Goal: Entertainment & Leisure: Consume media (video, audio)

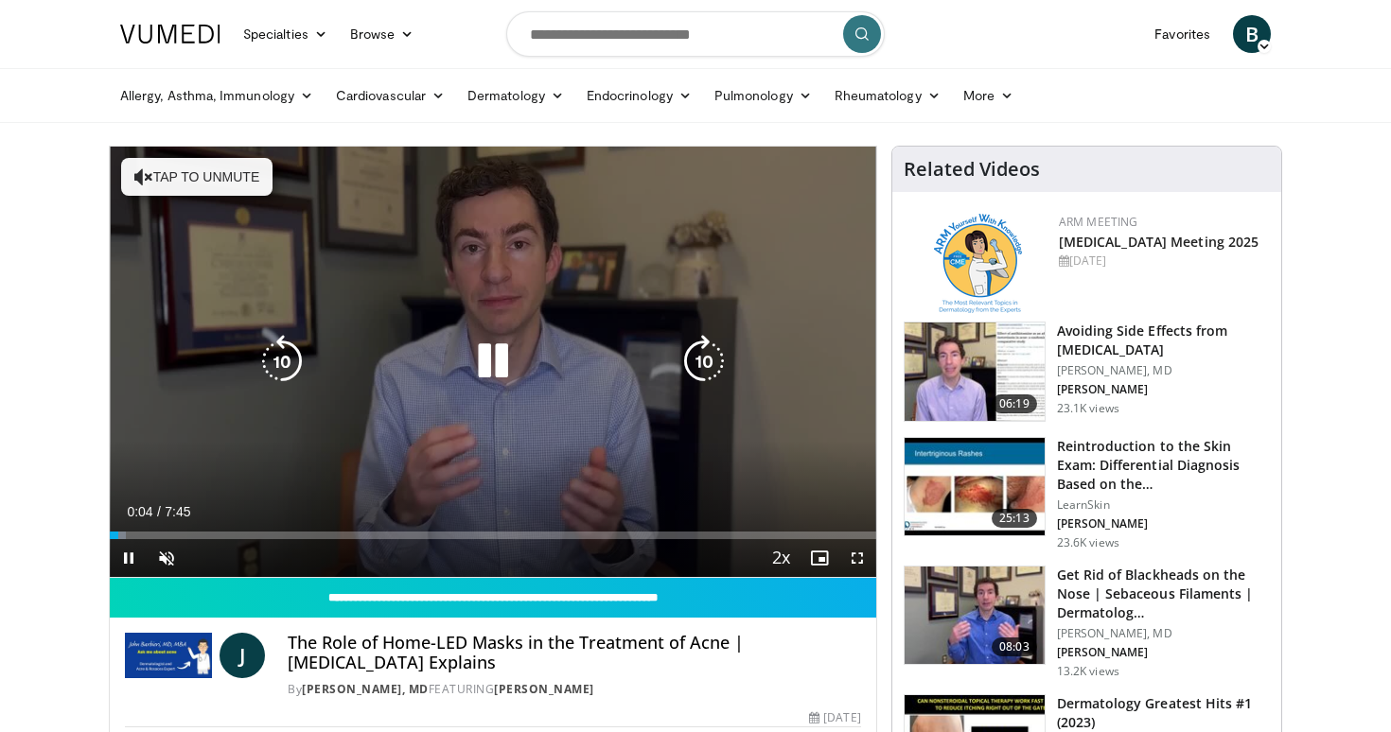
click at [213, 183] on button "Tap to unmute" at bounding box center [196, 177] width 151 height 38
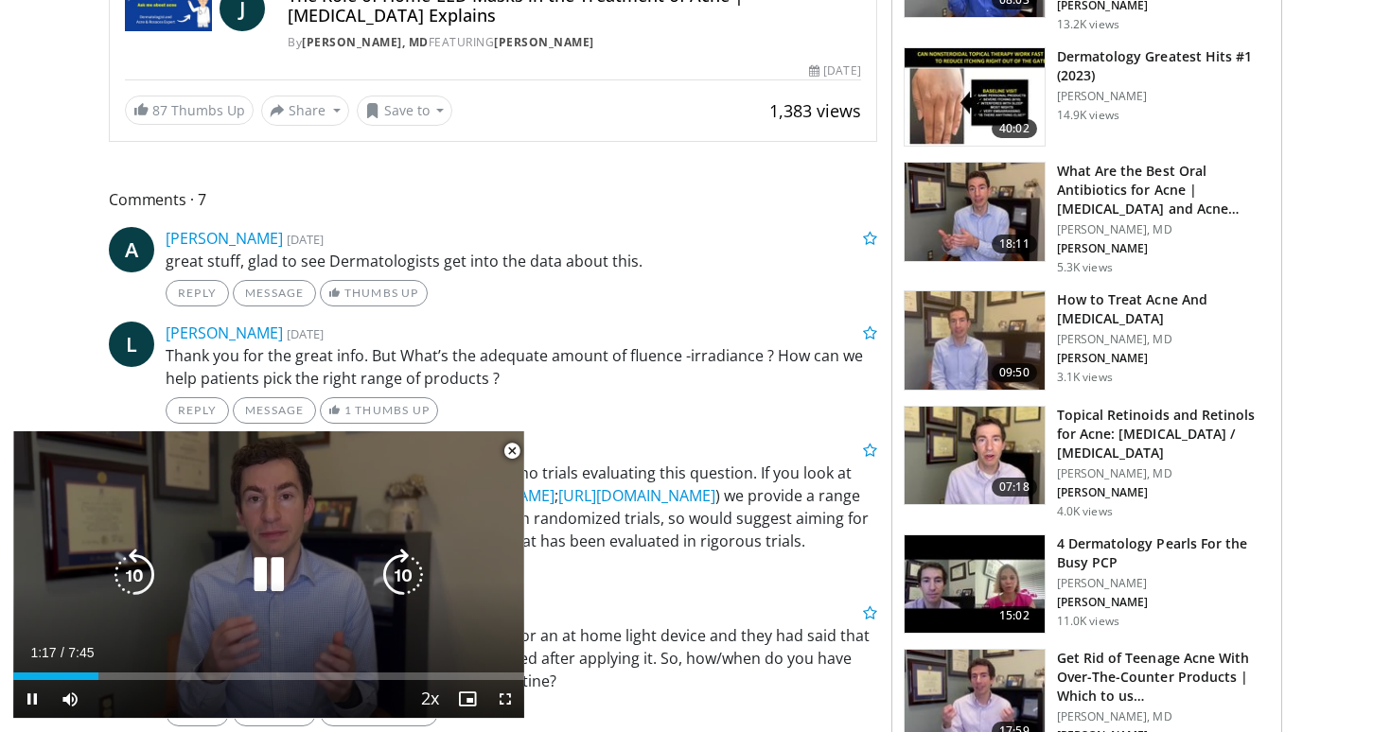
scroll to position [656, 0]
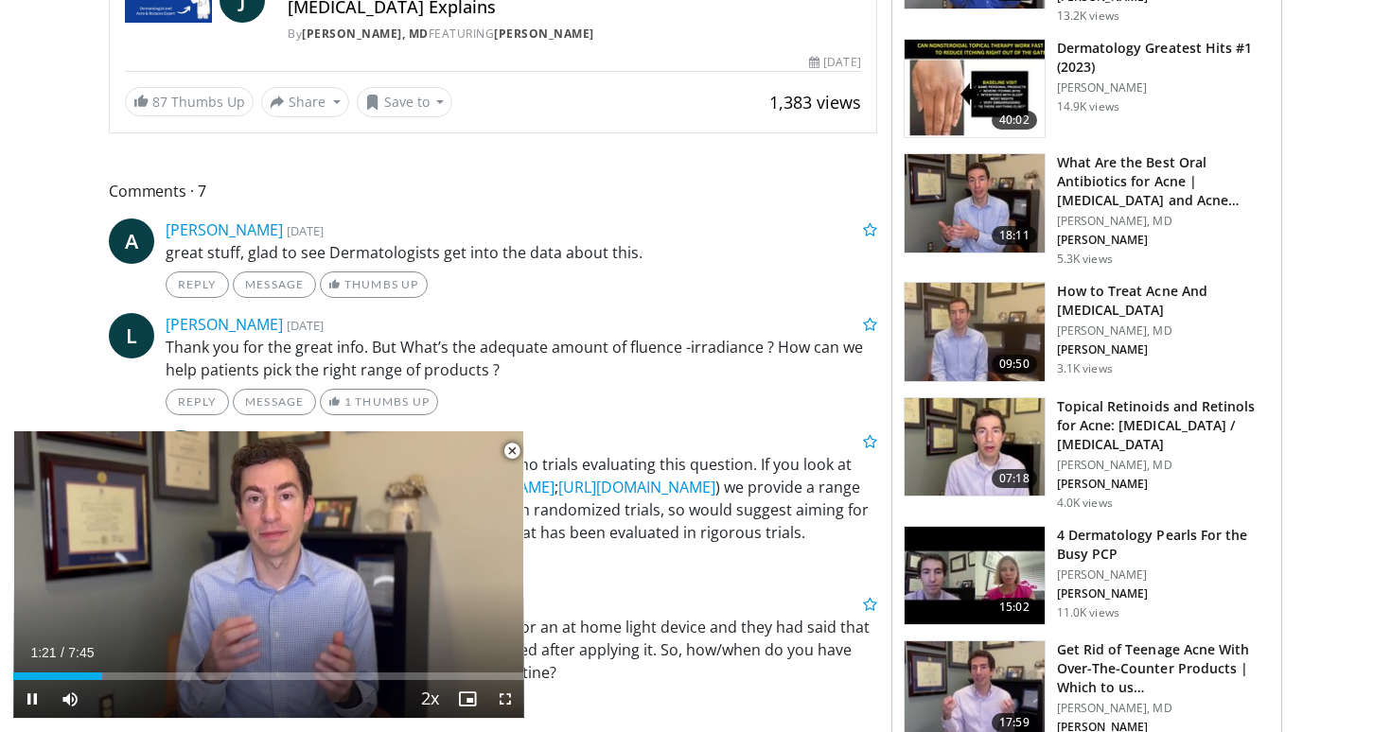
click at [509, 451] on span "Video Player" at bounding box center [512, 451] width 38 height 38
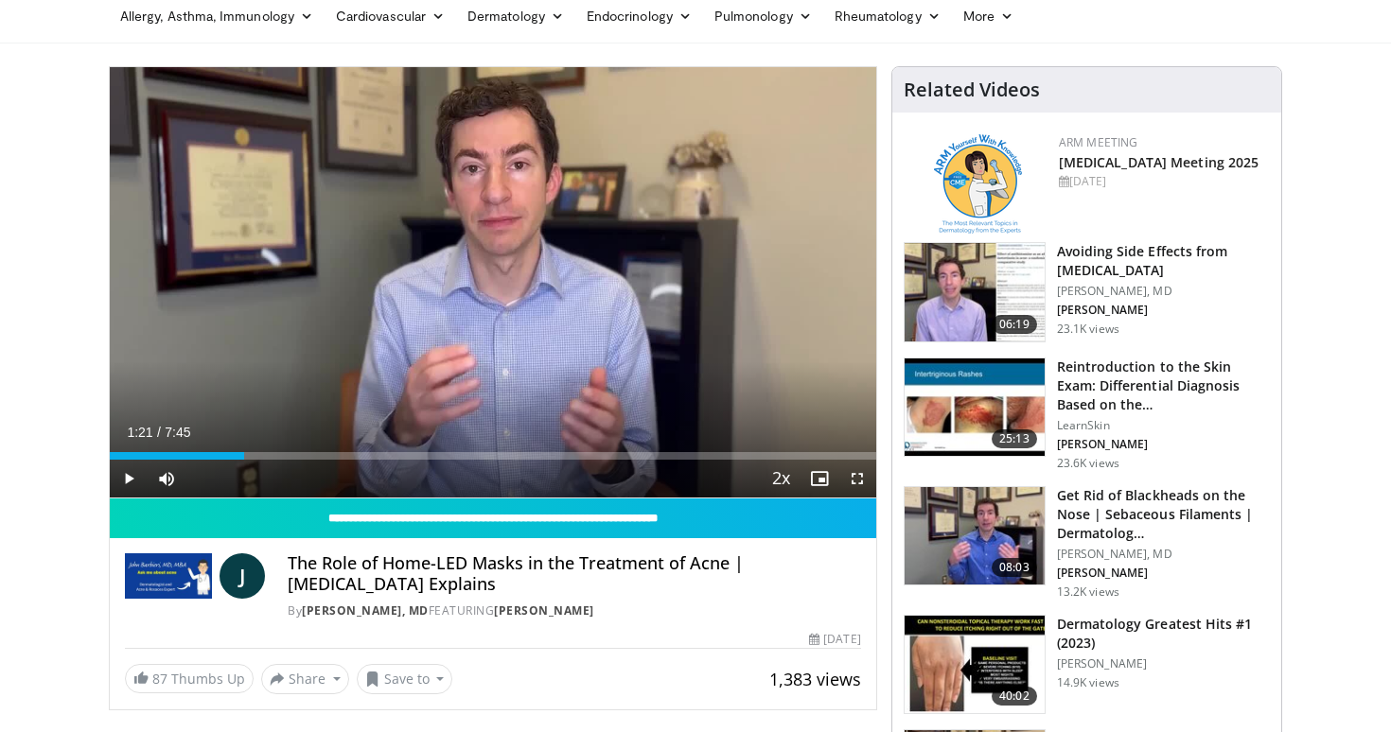
scroll to position [0, 0]
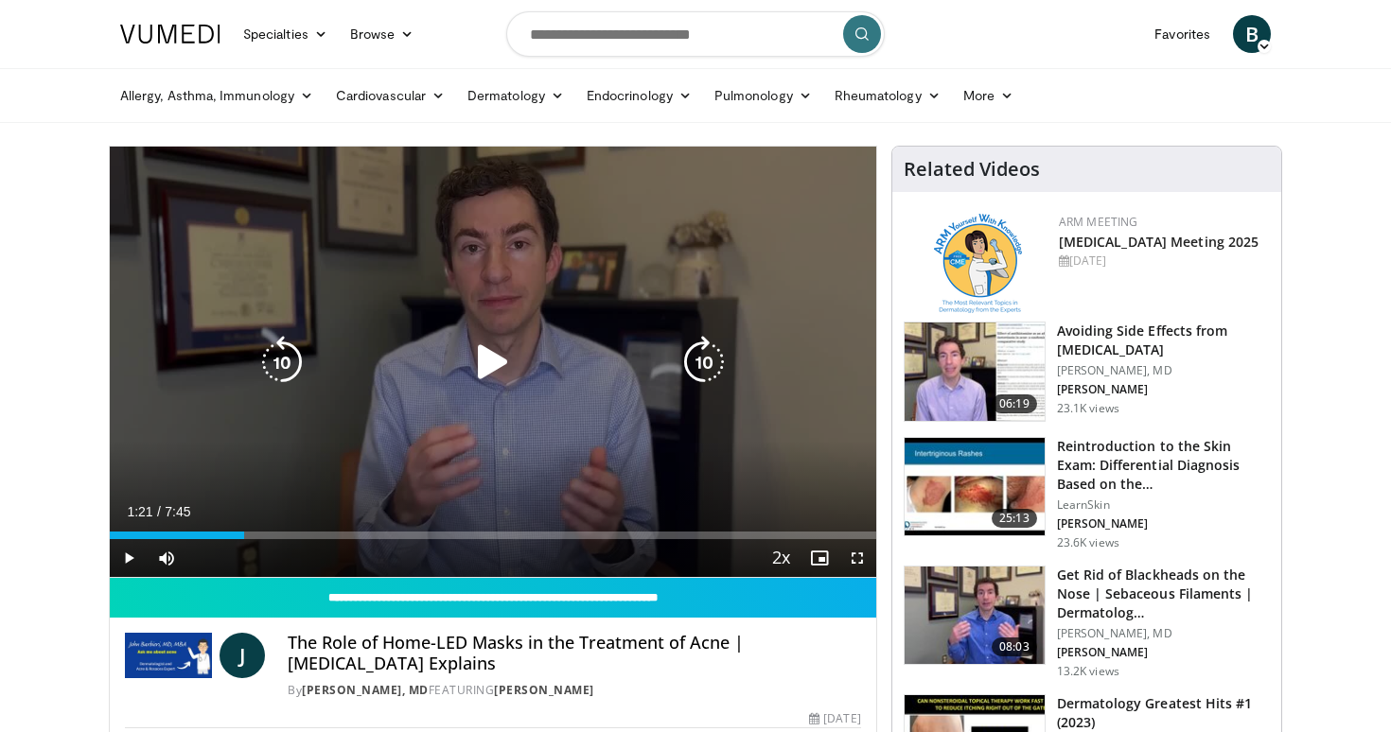
click at [529, 353] on div "Video Player" at bounding box center [493, 362] width 460 height 38
click at [489, 358] on icon "Video Player" at bounding box center [492, 362] width 53 height 53
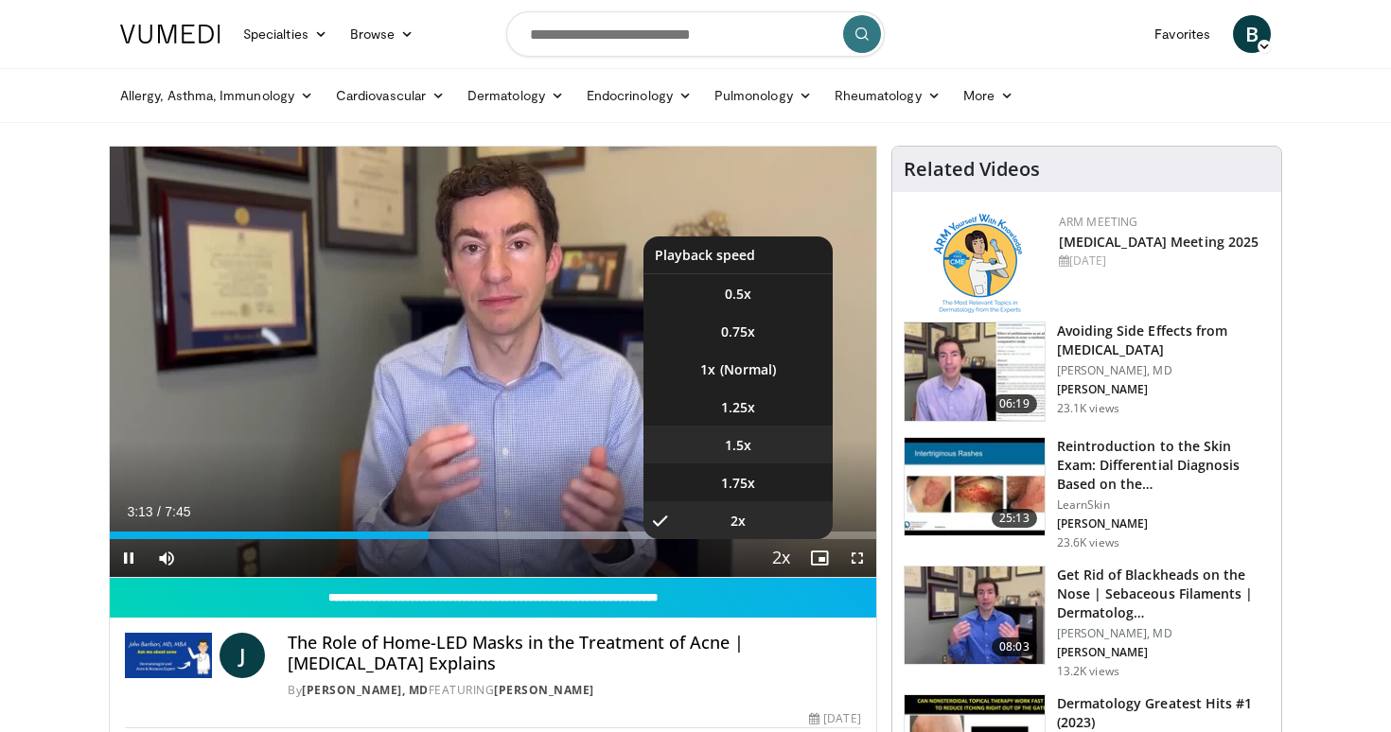
click at [767, 452] on li "1.5x" at bounding box center [737, 445] width 189 height 38
